Goal: Navigation & Orientation: Find specific page/section

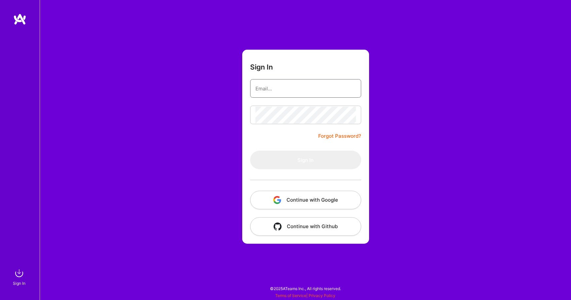
type input "[EMAIL_ADDRESS][DOMAIN_NAME]"
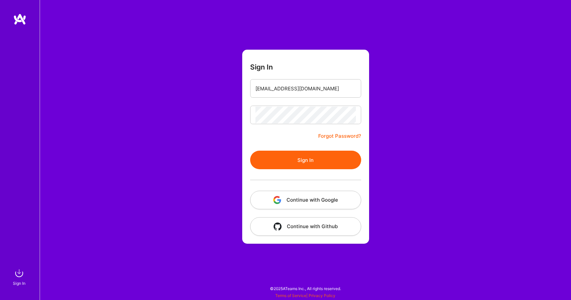
click at [266, 136] on form "Sign In [EMAIL_ADDRESS][DOMAIN_NAME] Forgot Password? Sign In Continue with Goo…" at bounding box center [305, 147] width 127 height 194
click at [278, 157] on button "Sign In" at bounding box center [305, 159] width 111 height 19
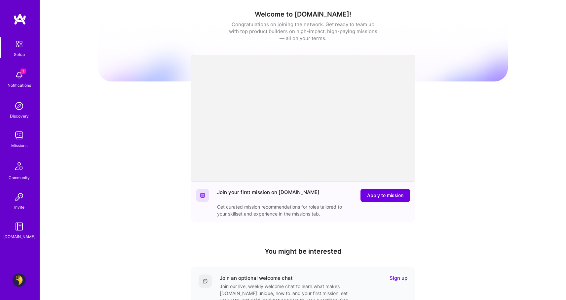
click at [475, 200] on div "Welcome to [DOMAIN_NAME]! Congratulations on joining the network. Get ready to …" at bounding box center [303, 217] width 410 height 425
click at [24, 140] on img at bounding box center [19, 135] width 13 height 13
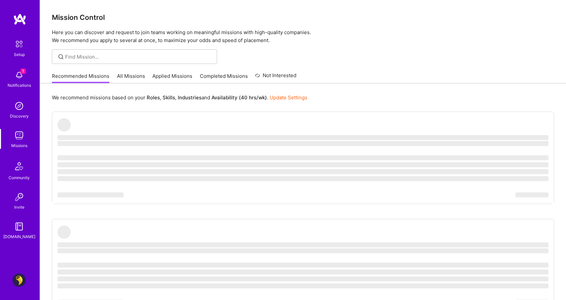
click at [19, 76] on img at bounding box center [19, 74] width 13 height 13
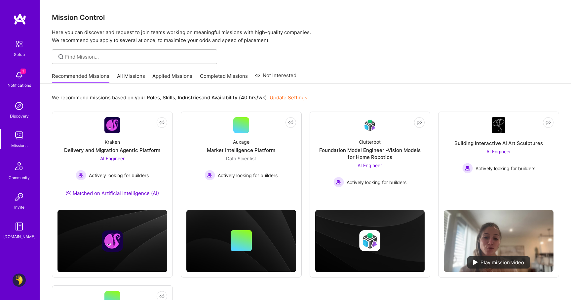
click at [258, 46] on div "1 Setup 1 Notifications Discovery Missions Community Invite [DOMAIN_NAME] Profi…" at bounding box center [285, 219] width 571 height 439
